Goal: Task Accomplishment & Management: Complete application form

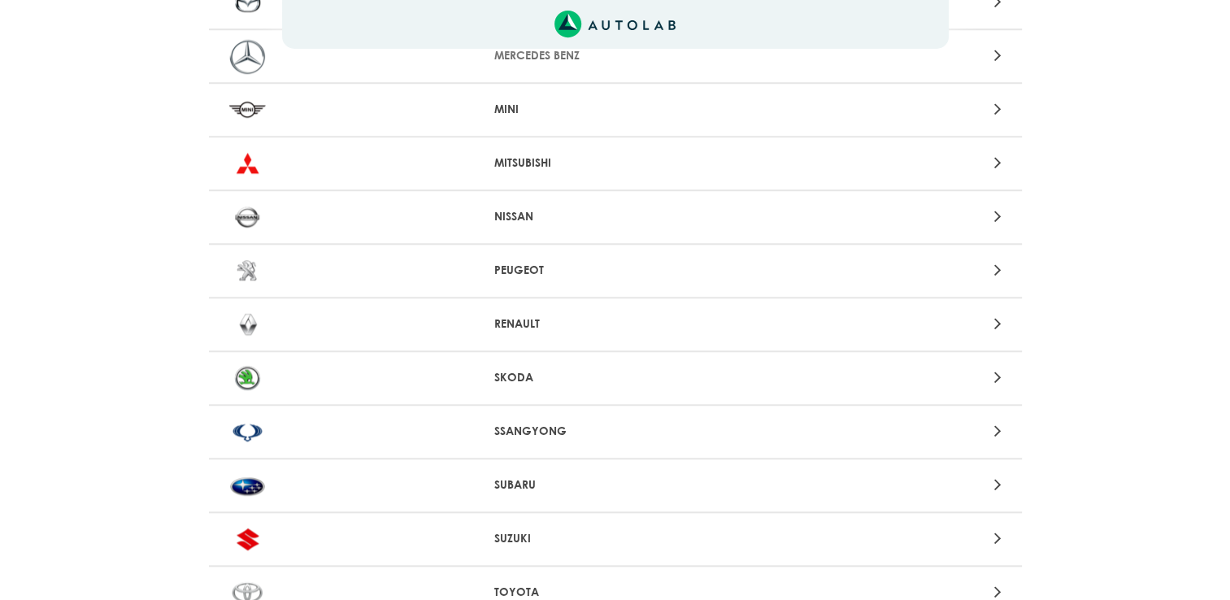
scroll to position [1544, 0]
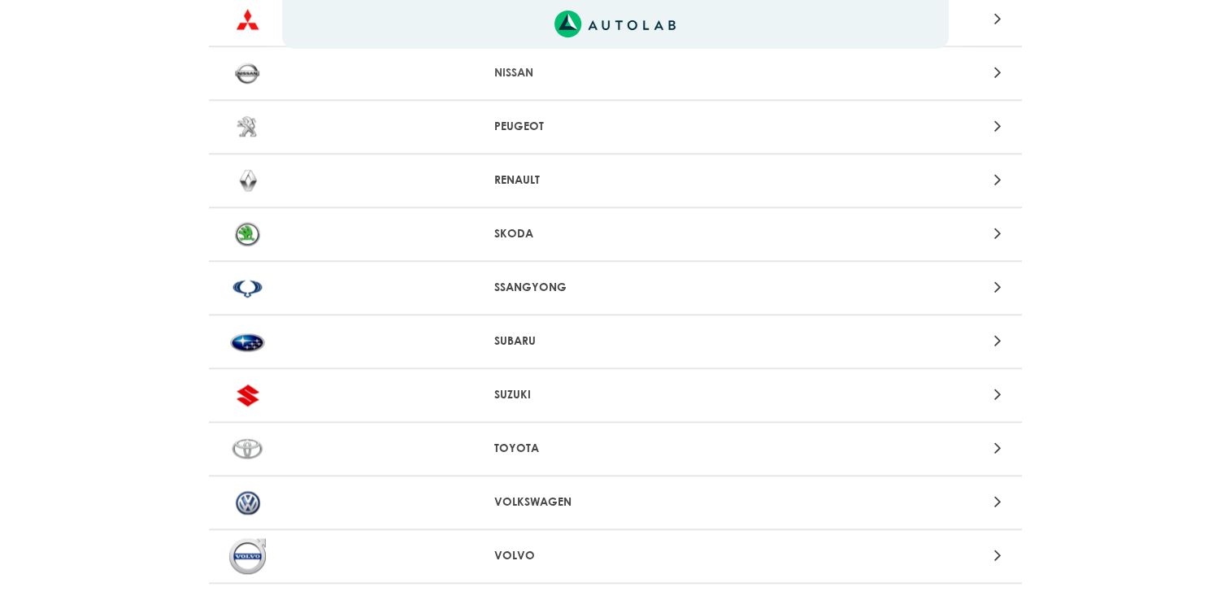
click at [983, 170] on div at bounding box center [881, 180] width 266 height 22
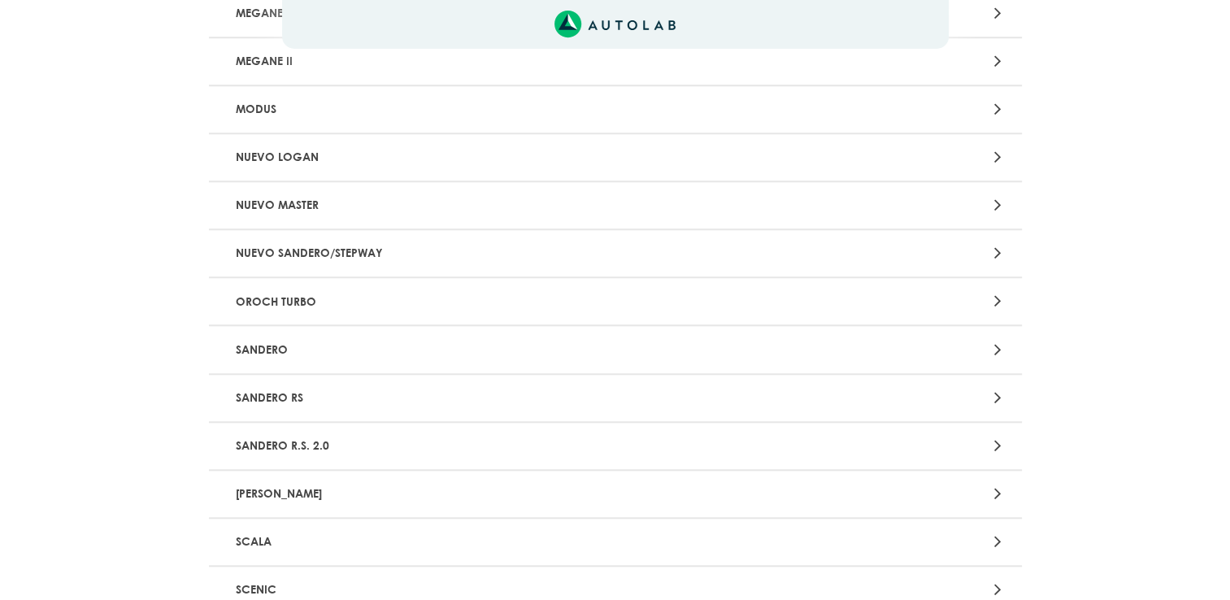
scroll to position [1625, 0]
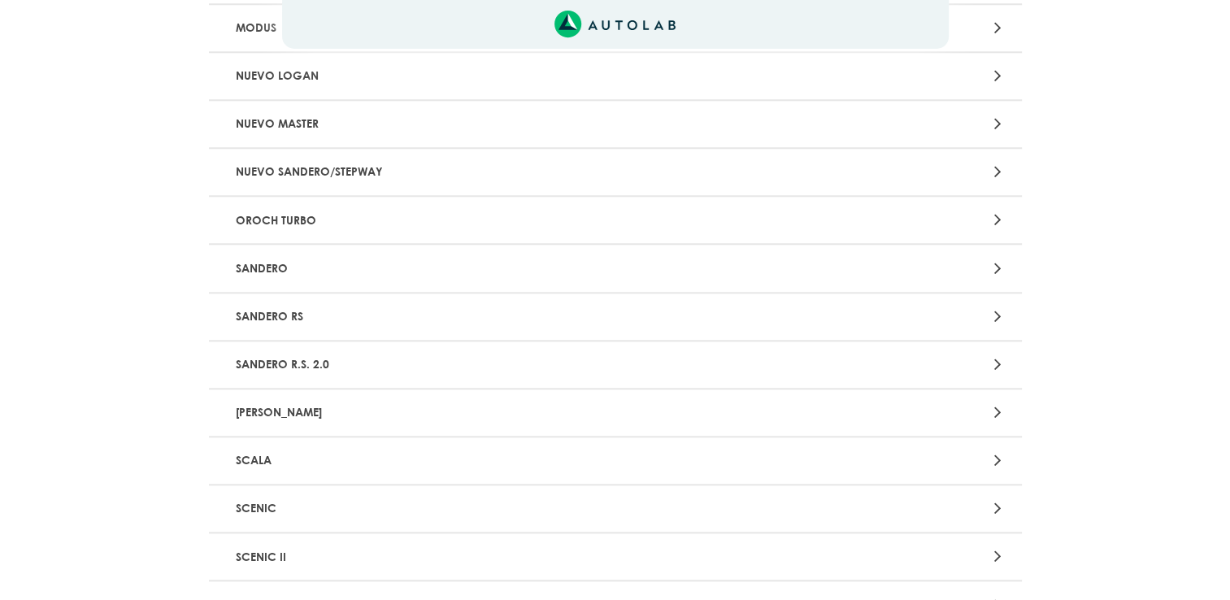
click at [982, 403] on div at bounding box center [881, 412] width 266 height 22
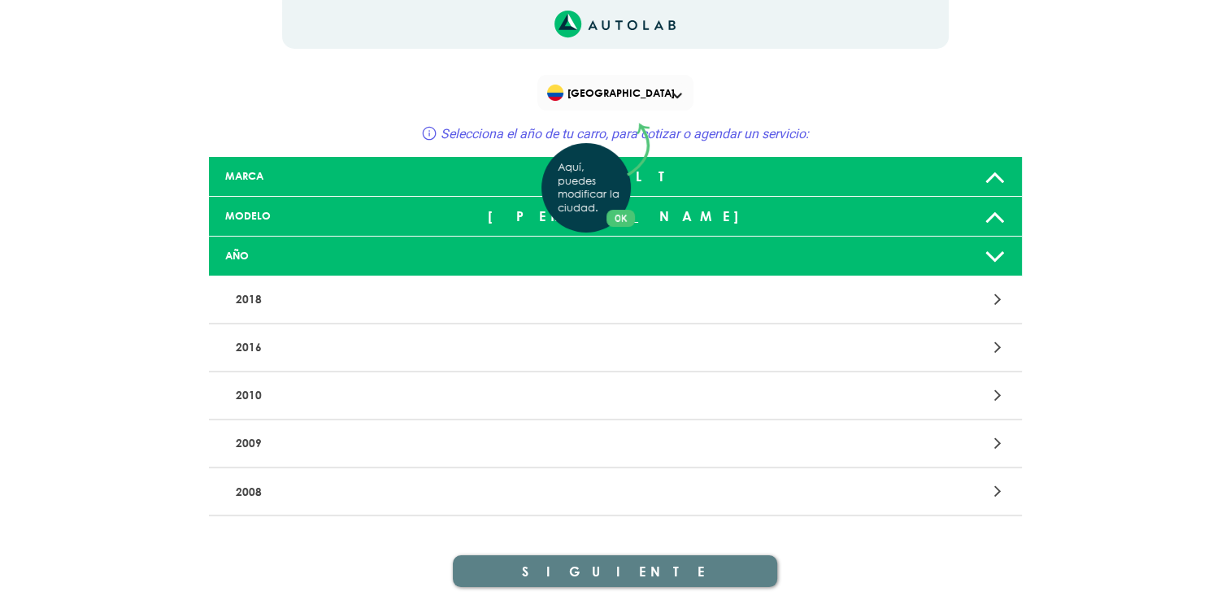
click at [1000, 184] on div "Aquí, puedes modificar la ciudad. OK .aex,.bex{fill:none!important;stroke:#50c4…" at bounding box center [615, 300] width 1230 height 600
click at [998, 252] on icon at bounding box center [994, 256] width 21 height 33
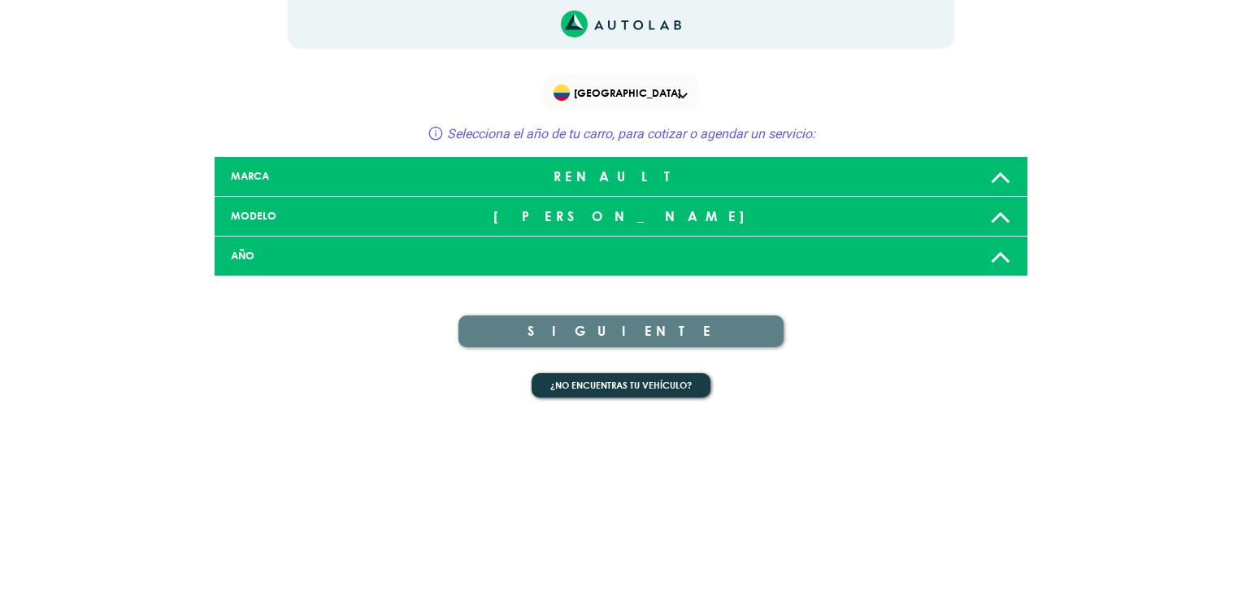
click at [998, 252] on icon at bounding box center [1000, 256] width 21 height 33
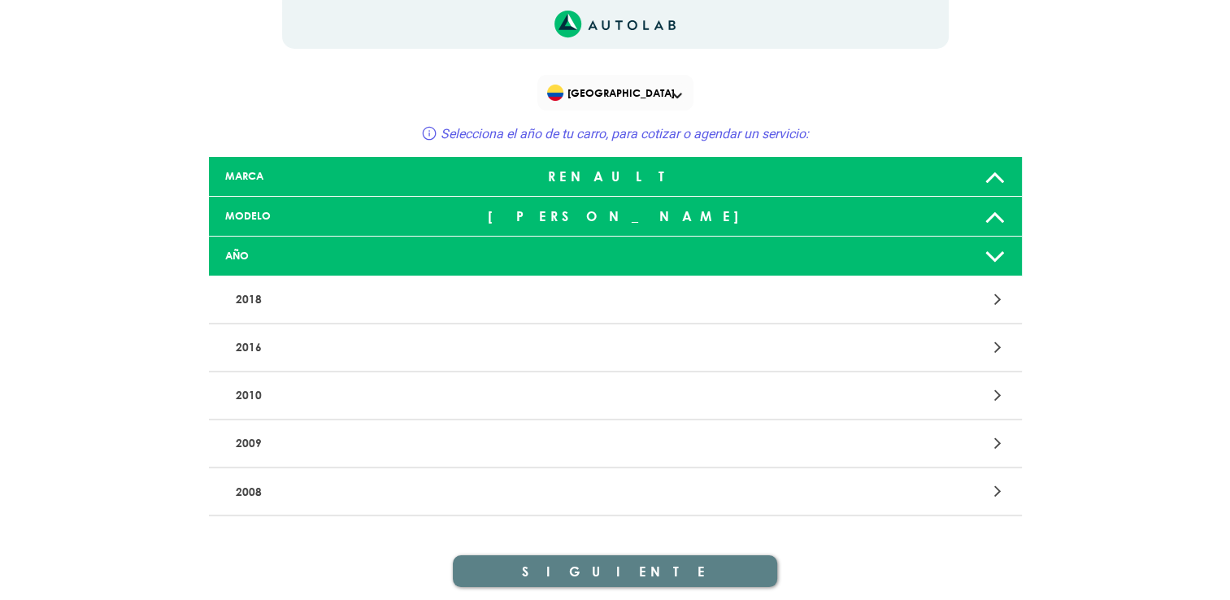
scroll to position [55, 0]
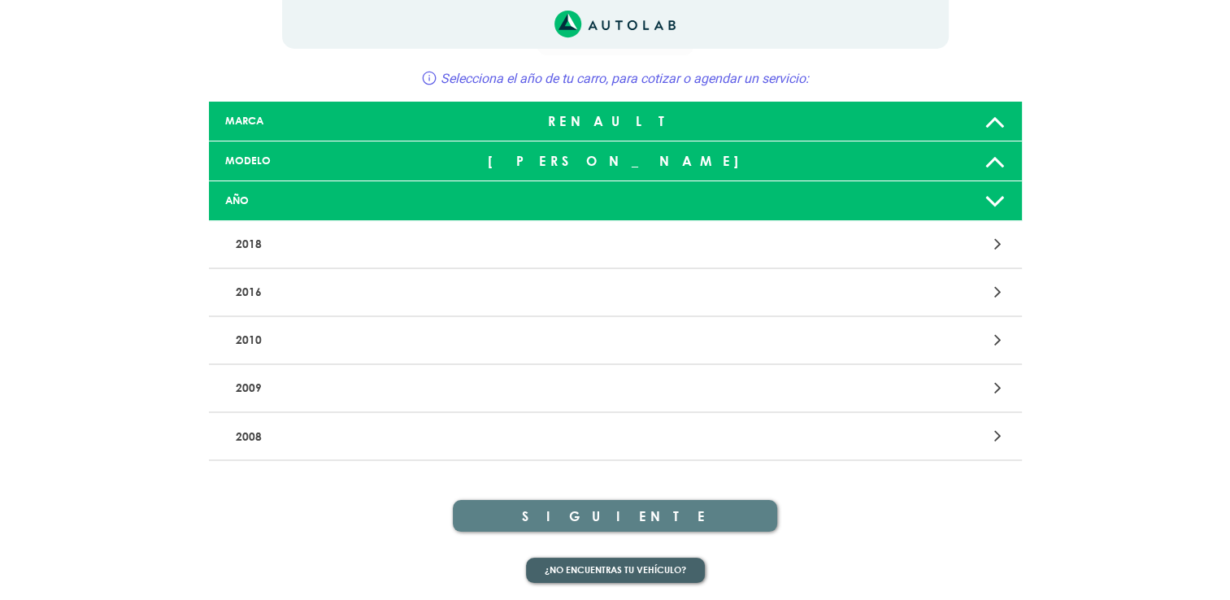
click at [635, 569] on button "¿No encuentras tu vehículo?" at bounding box center [615, 570] width 179 height 25
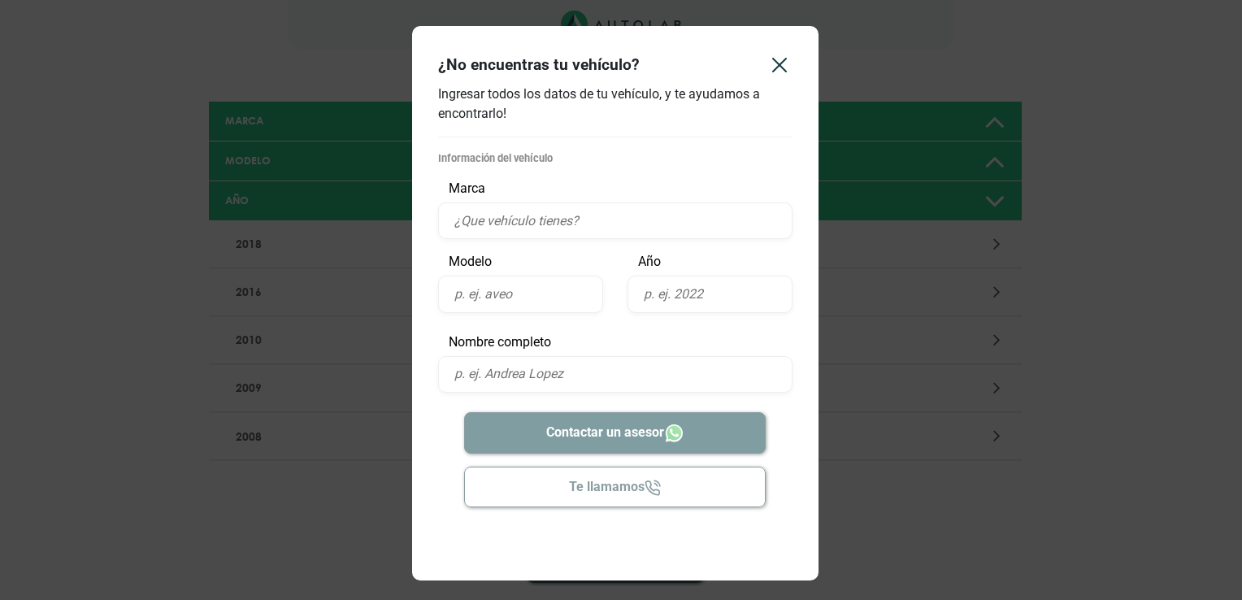
click at [539, 223] on input "text" at bounding box center [615, 220] width 354 height 37
click at [488, 302] on input "text" at bounding box center [520, 294] width 165 height 37
click at [559, 222] on input "renault stepway" at bounding box center [615, 220] width 354 height 37
type input "renault"
click at [496, 295] on input "text" at bounding box center [520, 294] width 165 height 37
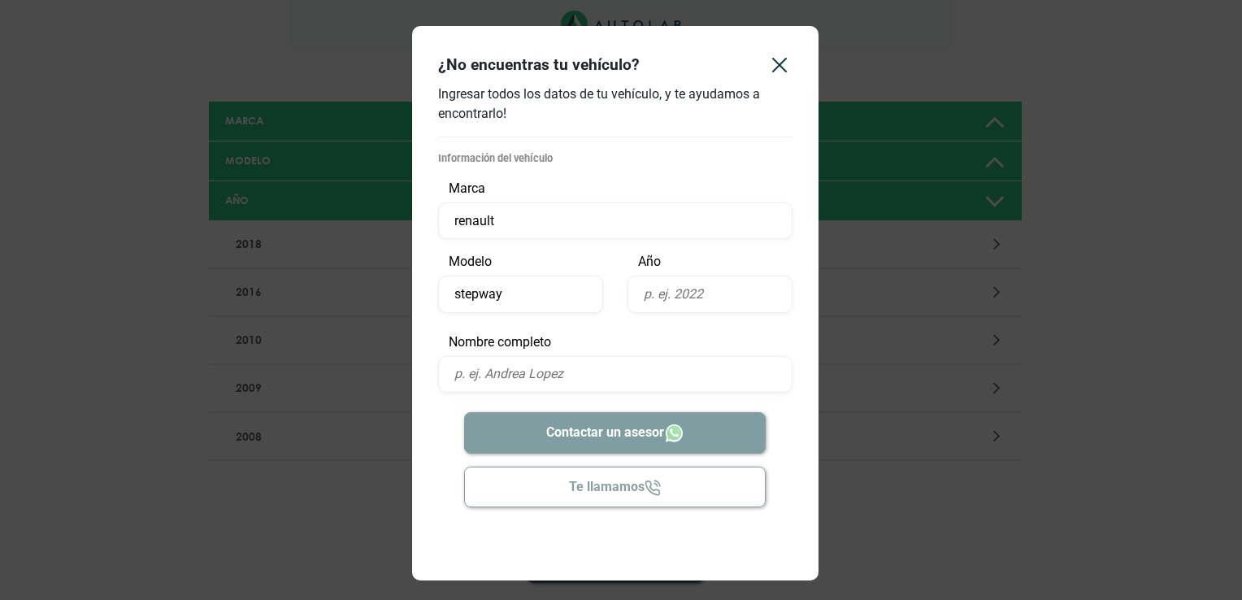
type input "stepway"
click at [692, 290] on input "text" at bounding box center [709, 294] width 165 height 37
type input "2021"
click at [548, 376] on input "text" at bounding box center [615, 374] width 354 height 37
type input "[PERSON_NAME]"
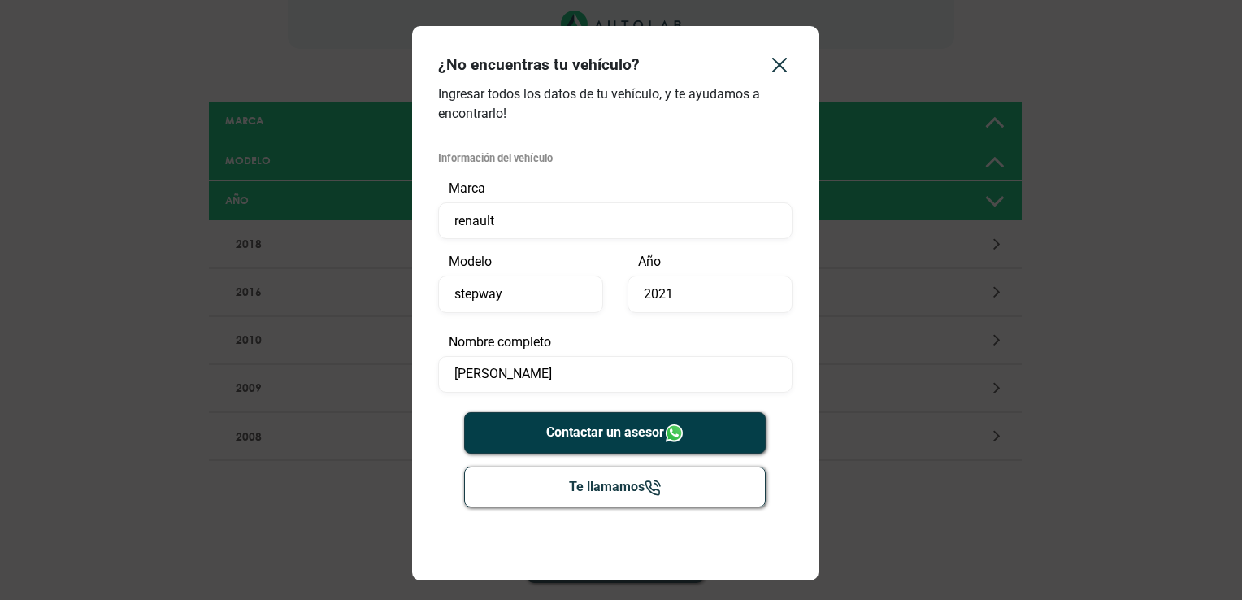
click at [634, 428] on button "Contactar un asesor" at bounding box center [615, 432] width 302 height 41
click at [778, 71] on icon "Close" at bounding box center [779, 65] width 26 height 26
